Goal: Information Seeking & Learning: Learn about a topic

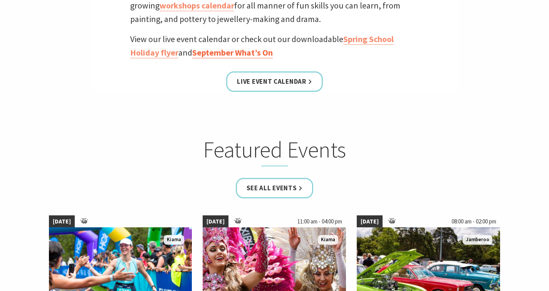
scroll to position [400, 0]
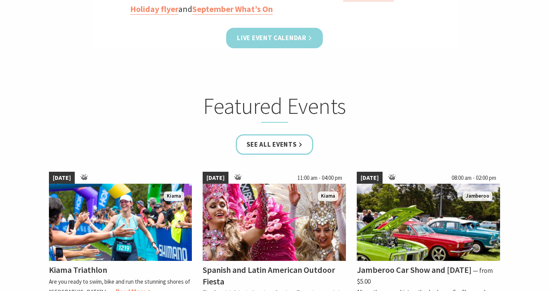
click at [267, 36] on link "Live Event Calendar" at bounding box center [274, 38] width 96 height 20
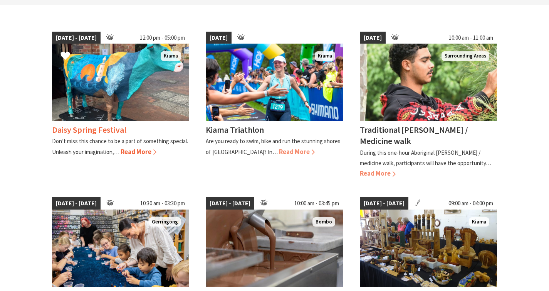
scroll to position [217, 0]
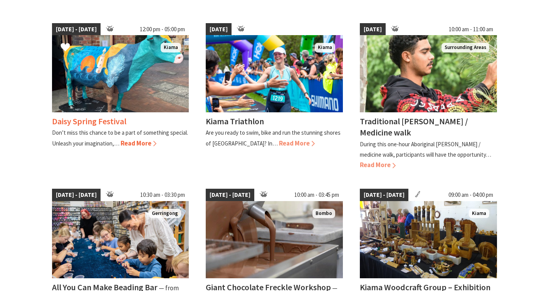
click at [137, 141] on span "Read More" at bounding box center [139, 143] width 36 height 8
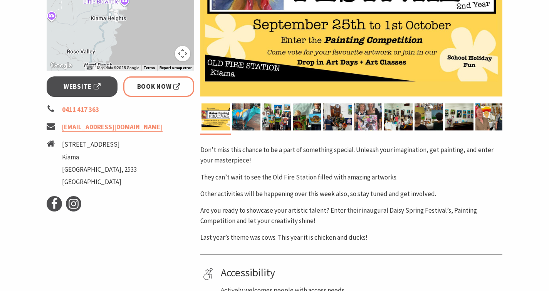
scroll to position [404, 0]
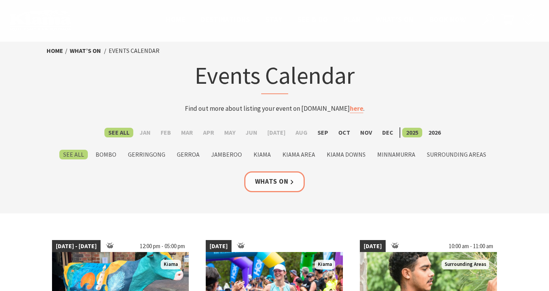
scroll to position [217, 0]
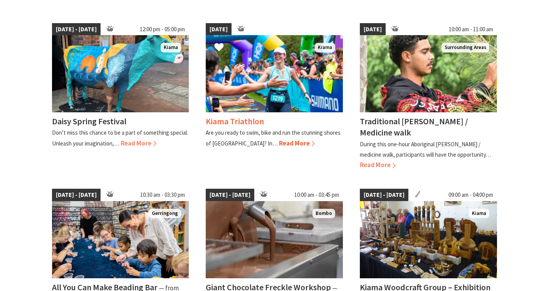
click at [279, 141] on span "Read More" at bounding box center [297, 143] width 36 height 8
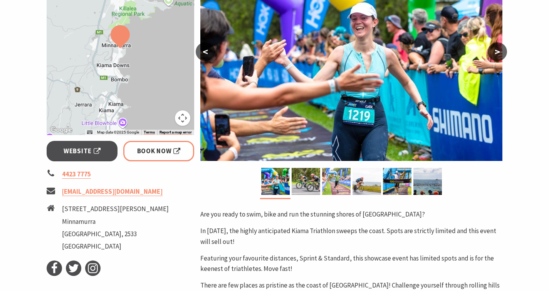
scroll to position [158, 0]
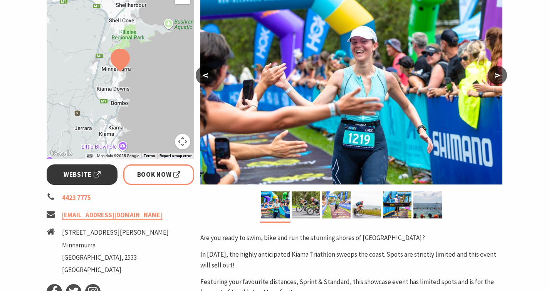
click at [86, 168] on link "Website" at bounding box center [82, 174] width 71 height 20
